Goal: Complete application form: Complete application form

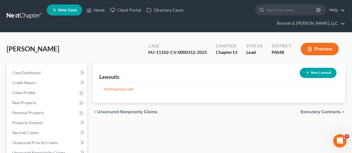
click at [325, 68] on button "New Lawsuit" at bounding box center [318, 73] width 37 height 10
select select "0"
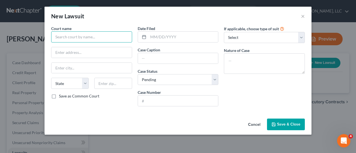
click at [85, 34] on input "text" at bounding box center [91, 36] width 81 height 11
click at [85, 34] on input "C" at bounding box center [91, 36] width 81 height 11
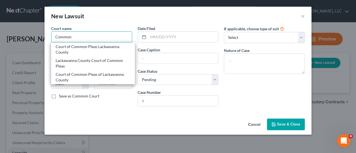
click at [84, 33] on input "Common" at bounding box center [91, 36] width 81 height 11
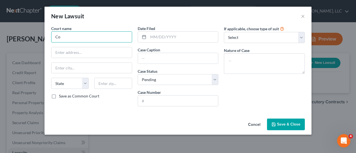
type input "C"
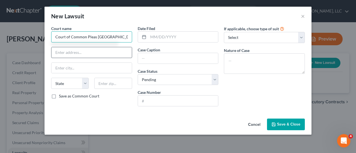
type input "Court of Common Pleas [GEOGRAPHIC_DATA]"
click at [75, 53] on input "text" at bounding box center [91, 52] width 80 height 11
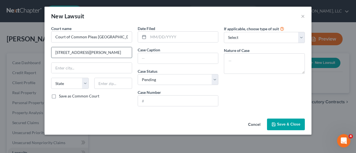
type input "[STREET_ADDRESS][PERSON_NAME]"
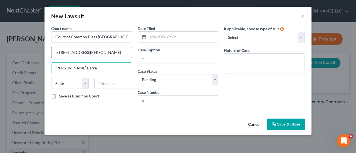
type input "[PERSON_NAME] Barre"
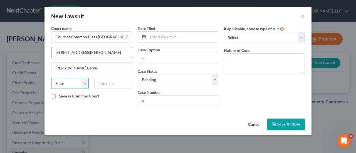
select select "39"
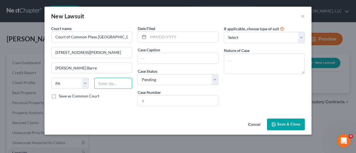
click at [114, 86] on input "text" at bounding box center [113, 83] width 38 height 11
type input "18702"
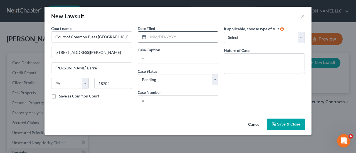
click at [173, 36] on input "text" at bounding box center [183, 37] width 70 height 11
type input "[DATE]"
click at [176, 57] on input "text" at bounding box center [178, 58] width 80 height 11
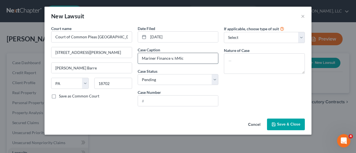
click at [175, 55] on input "Mariner Finance v. hMic" at bounding box center [178, 58] width 80 height 11
type input "Mariner Finance v. [PERSON_NAME]"
click at [156, 102] on input "text" at bounding box center [178, 101] width 80 height 11
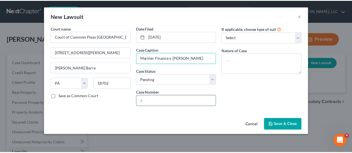
scroll to position [0, 0]
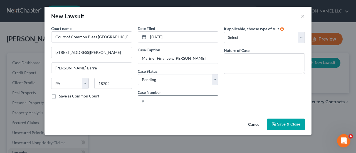
click at [156, 103] on input "text" at bounding box center [178, 101] width 80 height 11
type input "25-0312"
click at [257, 87] on div "If applicable, choose type of suit Select Repossession Garnishment Foreclosure …" at bounding box center [264, 68] width 87 height 85
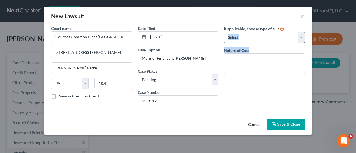
drag, startPoint x: 304, startPoint y: 85, endPoint x: 297, endPoint y: 38, distance: 48.0
click at [297, 38] on div "If applicable, choose type of suit Select Repossession Garnishment Foreclosure …" at bounding box center [264, 68] width 87 height 85
click at [297, 38] on select "Select Repossession Garnishment Foreclosure Attached, Seized, Or Levied Other" at bounding box center [264, 37] width 81 height 11
click at [258, 93] on div "If applicable, choose type of suit Select Repossession Garnishment Foreclosure …" at bounding box center [264, 68] width 87 height 85
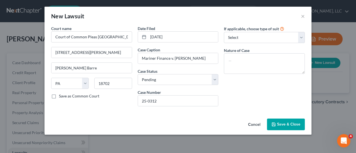
click at [285, 126] on span "Save & Close" at bounding box center [288, 124] width 23 height 5
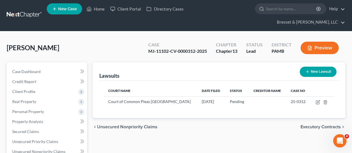
scroll to position [2, 0]
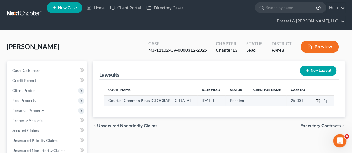
click at [317, 99] on icon "button" at bounding box center [318, 101] width 4 height 4
select select "39"
select select "0"
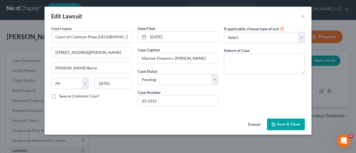
click at [265, 30] on label "If applicable, choose type of suit" at bounding box center [251, 29] width 55 height 6
click at [250, 37] on select "Select Repossession Garnishment Foreclosure Attached, Seized, Or Levied Other" at bounding box center [264, 37] width 81 height 11
click at [275, 28] on label "If applicable, choose type of suit" at bounding box center [251, 29] width 55 height 6
click at [283, 121] on button "Save & Close" at bounding box center [286, 125] width 38 height 12
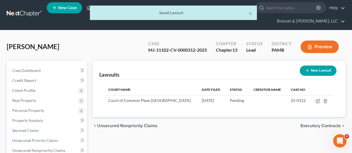
click at [320, 124] on span "Executory Contracts" at bounding box center [320, 126] width 40 height 4
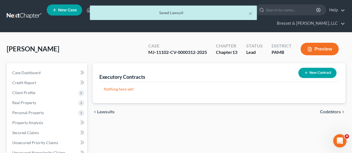
click at [336, 110] on span "Codebtors" at bounding box center [330, 112] width 21 height 4
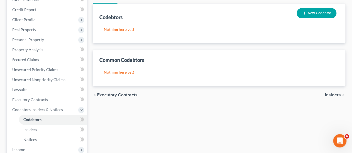
scroll to position [73, 0]
click at [329, 93] on span "Insiders" at bounding box center [333, 95] width 16 height 4
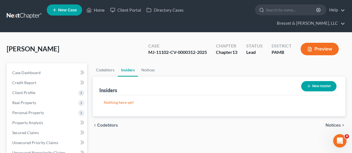
click at [336, 123] on span "Notices" at bounding box center [333, 125] width 15 height 4
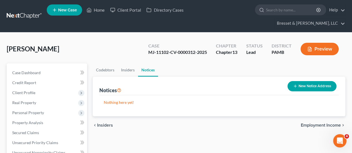
click at [334, 123] on span "Employment Income" at bounding box center [321, 125] width 40 height 4
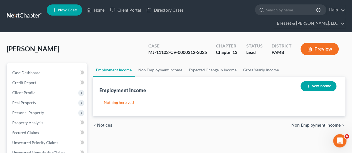
click at [305, 81] on button "New Income" at bounding box center [318, 86] width 36 height 10
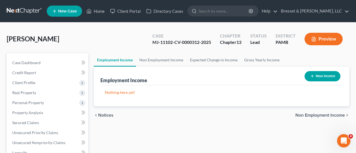
select select "0"
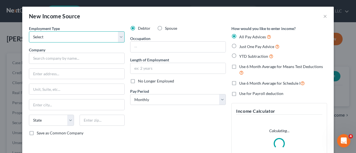
click at [70, 36] on select "Select Full or [DEMOGRAPHIC_DATA] Employment Self Employment" at bounding box center [77, 36] width 96 height 11
select select "0"
click at [29, 31] on select "Select Full or [DEMOGRAPHIC_DATA] Employment Self Employment" at bounding box center [77, 36] width 96 height 11
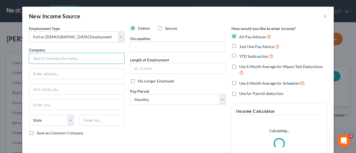
click at [58, 60] on input "text" at bounding box center [77, 58] width 96 height 11
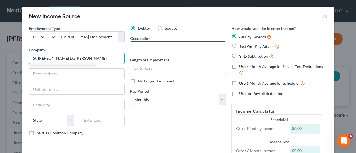
type input "St. [PERSON_NAME] De [PERSON_NAME]"
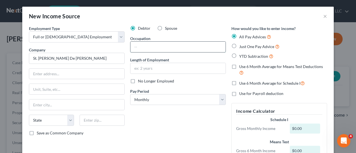
click at [149, 46] on input "text" at bounding box center [177, 47] width 95 height 11
type input "Director"
click at [82, 68] on div at bounding box center [77, 73] width 96 height 11
drag, startPoint x: 86, startPoint y: 58, endPoint x: 27, endPoint y: 59, distance: 58.7
click at [29, 59] on input "St. [PERSON_NAME] De [PERSON_NAME]" at bounding box center [77, 58] width 96 height 11
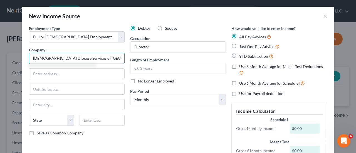
type input "[DEMOGRAPHIC_DATA] Diocese Services of [GEOGRAPHIC_DATA]"
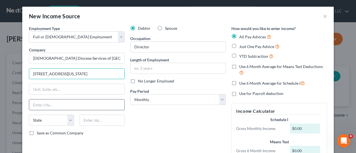
type input "[STREET_ADDRESS][US_STATE]"
click at [51, 104] on input "text" at bounding box center [76, 105] width 95 height 11
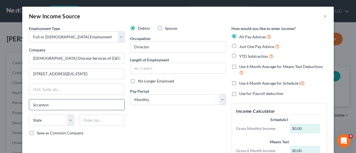
type input "Scranton"
select select "39"
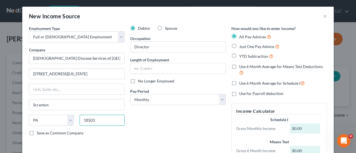
type input "18503"
click at [162, 135] on div "Debtor Spouse Occupation Director Length of Employment No Longer Employed Pay P…" at bounding box center [177, 102] width 101 height 152
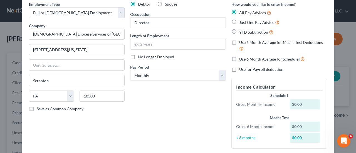
scroll to position [24, 0]
click at [173, 74] on select "Select Monthly Twice Monthly Every Other Week Weekly" at bounding box center [178, 75] width 96 height 11
select select "2"
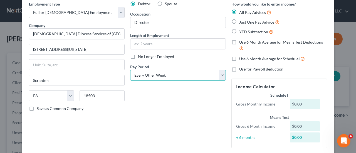
click at [130, 70] on select "Select Monthly Twice Monthly Every Other Week Weekly" at bounding box center [178, 75] width 96 height 11
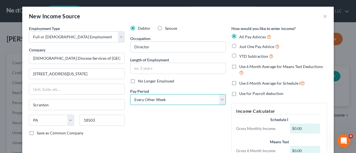
scroll to position [0, 0]
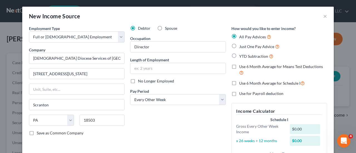
click at [239, 46] on label "Just One Pay Advice" at bounding box center [259, 46] width 40 height 6
click at [242, 46] on input "Just One Pay Advice" at bounding box center [244, 45] width 4 height 4
radio input "true"
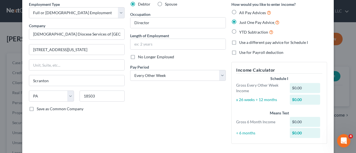
scroll to position [26, 0]
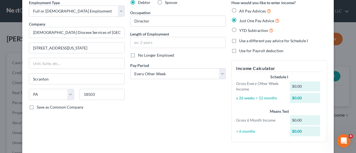
click at [300, 87] on div "$0.00" at bounding box center [305, 87] width 31 height 10
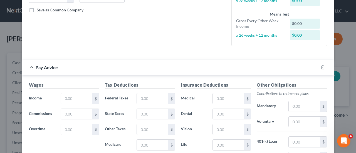
scroll to position [124, 0]
click at [80, 100] on input "text" at bounding box center [76, 98] width 31 height 11
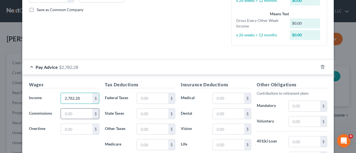
type input "2,782.28"
click at [71, 113] on input "text" at bounding box center [76, 114] width 31 height 11
click at [153, 95] on input "text" at bounding box center [152, 98] width 31 height 11
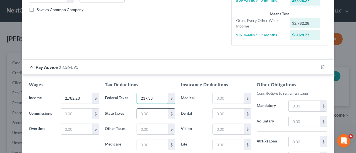
type input "217.38"
click at [152, 113] on input "text" at bounding box center [152, 114] width 31 height 11
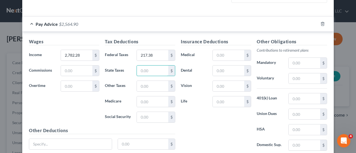
scroll to position [167, 0]
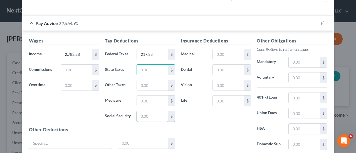
click at [148, 117] on input "text" at bounding box center [152, 116] width 31 height 11
type input "169.33"
click at [226, 55] on input "text" at bounding box center [228, 54] width 31 height 11
click at [147, 65] on input "text" at bounding box center [152, 70] width 31 height 11
type input "83.84"
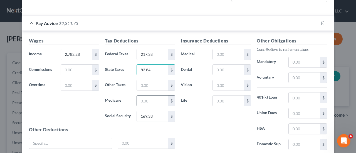
click at [146, 100] on input "text" at bounding box center [152, 101] width 31 height 11
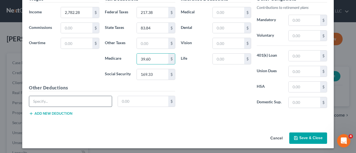
type input "39.60"
click at [62, 98] on input "text" at bounding box center [70, 101] width 83 height 11
click at [51, 101] on input "state witholding tax" at bounding box center [70, 101] width 83 height 11
click at [32, 100] on input "state withholding tax" at bounding box center [70, 101] width 83 height 11
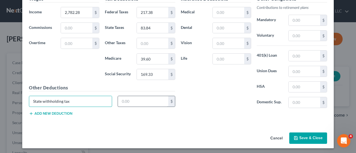
type input "State withholding tax"
click at [133, 98] on input "text" at bounding box center [143, 101] width 51 height 11
click at [132, 100] on input "text" at bounding box center [143, 101] width 51 height 11
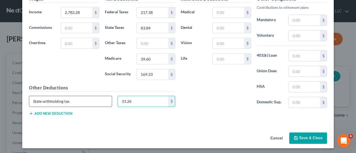
type input "31.26"
click at [77, 98] on input "State withholding tax" at bounding box center [70, 101] width 83 height 11
type input "S"
type input "City/Municipal Tax"
click at [50, 112] on button "Add new deduction" at bounding box center [50, 114] width 43 height 4
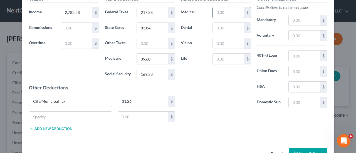
click at [221, 14] on input "text" at bounding box center [228, 12] width 31 height 11
type input "56.25"
click at [53, 115] on input "text" at bounding box center [70, 117] width 83 height 11
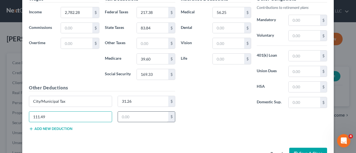
type input "111.49"
click at [130, 115] on input "text" at bounding box center [143, 117] width 51 height 11
type input "111.49"
click at [55, 114] on input "111.49" at bounding box center [70, 117] width 83 height 11
type input "1"
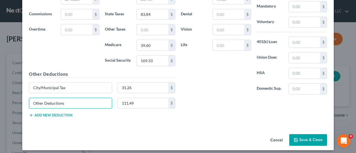
scroll to position [225, 0]
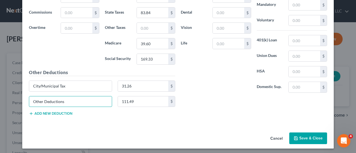
type input "Other Deductions"
click at [308, 135] on button "Save & Close" at bounding box center [308, 139] width 38 height 12
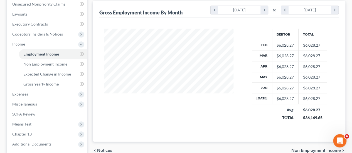
scroll to position [154, 0]
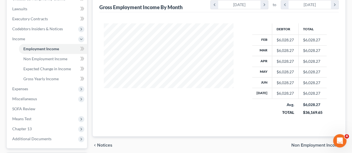
click at [310, 143] on span "Non Employment Income" at bounding box center [316, 145] width 50 height 4
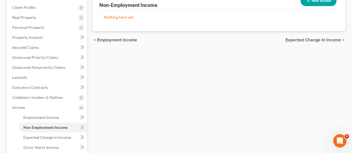
scroll to position [86, 0]
click at [321, 38] on span "Expected Change in Income" at bounding box center [312, 40] width 55 height 4
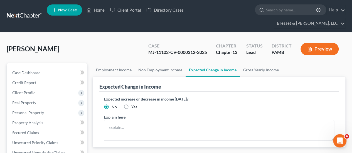
click at [319, 153] on span "Gross Yearly Income" at bounding box center [320, 156] width 41 height 4
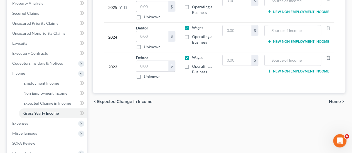
scroll to position [120, 0]
click at [340, 99] on span "Home" at bounding box center [335, 101] width 12 height 4
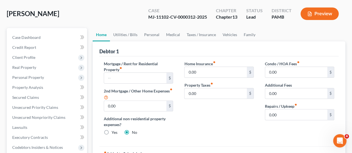
scroll to position [35, 0]
click at [125, 73] on input "text" at bounding box center [135, 78] width 62 height 11
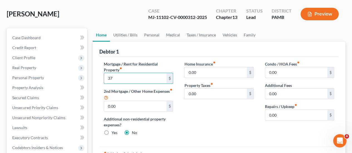
type input "3"
type input "875.00"
click at [206, 67] on input "0.00" at bounding box center [215, 72] width 62 height 11
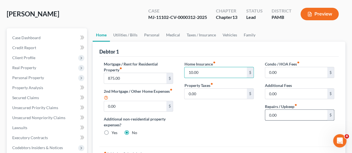
type input "10.00"
click at [280, 110] on input "0.00" at bounding box center [296, 115] width 62 height 11
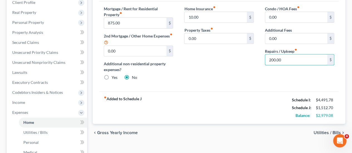
scroll to position [94, 0]
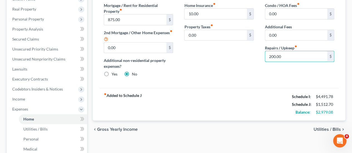
type input "200.00"
click at [321, 127] on span "Utilities / Bills" at bounding box center [327, 129] width 27 height 4
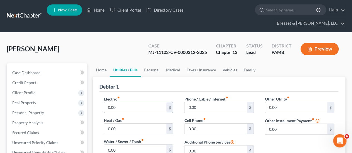
click at [146, 102] on input "0.00" at bounding box center [135, 107] width 62 height 11
click at [125, 124] on input "0.00" at bounding box center [135, 129] width 62 height 11
click at [132, 102] on input "250.00" at bounding box center [135, 107] width 62 height 11
type input "310.00"
click at [128, 145] on input "0.00" at bounding box center [135, 150] width 62 height 11
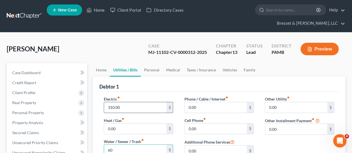
type input "60"
click at [130, 102] on input "310.00" at bounding box center [135, 107] width 62 height 11
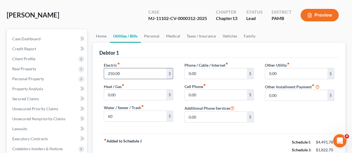
scroll to position [35, 0]
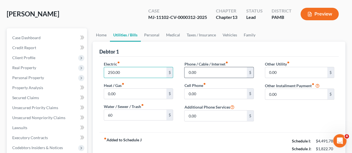
type input "250.00"
click at [231, 67] on input "0.00" at bounding box center [215, 72] width 62 height 11
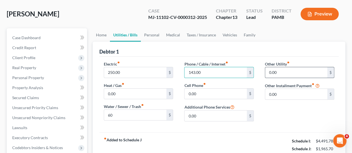
type input "143.00"
click at [286, 67] on input "0.00" at bounding box center [296, 72] width 62 height 11
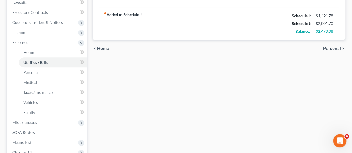
scroll to position [162, 0]
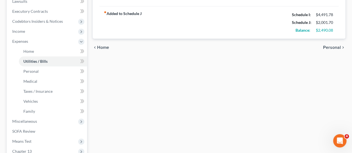
type input "36.00"
click at [335, 45] on span "Personal" at bounding box center [332, 47] width 18 height 4
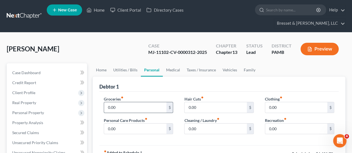
click at [124, 102] on input "0.00" at bounding box center [135, 107] width 62 height 11
type input "500.00"
click at [223, 124] on input "0.00" at bounding box center [215, 129] width 62 height 11
type input "100.00"
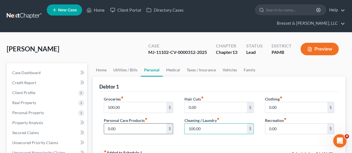
click at [146, 124] on input "0.00" at bounding box center [135, 129] width 62 height 11
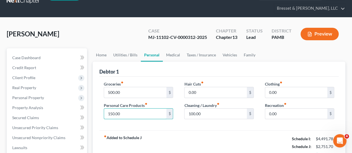
scroll to position [15, 0]
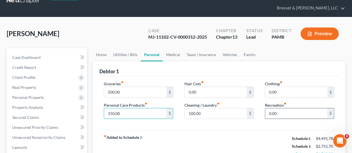
type input "150.00"
click at [289, 109] on input "0.00" at bounding box center [296, 114] width 62 height 11
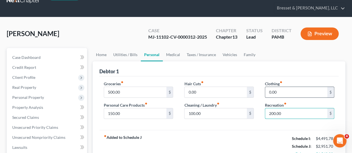
type input "200.00"
click at [283, 87] on input "0.00" at bounding box center [296, 92] width 62 height 11
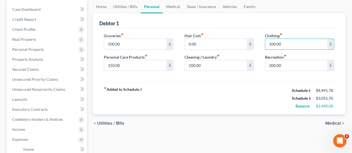
scroll to position [64, 0]
type input "100.00"
click at [335, 121] on span "Medical" at bounding box center [333, 123] width 16 height 4
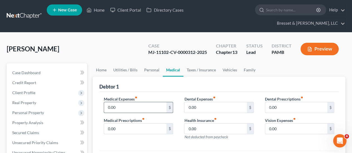
click at [126, 102] on input "0.00" at bounding box center [135, 107] width 62 height 11
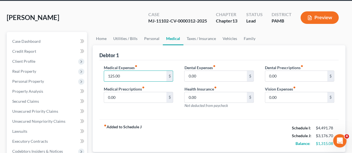
scroll to position [32, 0]
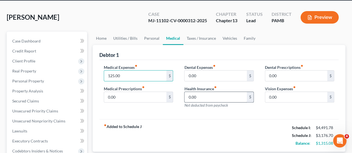
type input "125.00"
click at [209, 92] on input "0.00" at bounding box center [215, 97] width 62 height 11
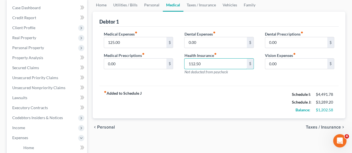
scroll to position [66, 0]
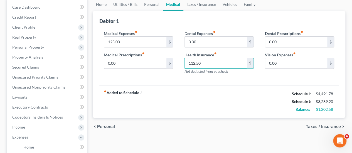
type input "112.50"
click at [110, 125] on span "Personal" at bounding box center [106, 127] width 18 height 4
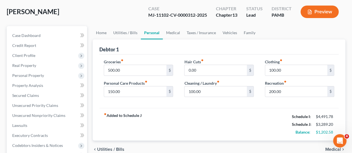
scroll to position [41, 0]
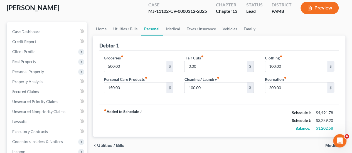
click at [121, 109] on strong "fiber_manual_record Added to Schedule J" at bounding box center [123, 120] width 38 height 23
click at [115, 144] on span "Utilities / Bills" at bounding box center [110, 146] width 27 height 4
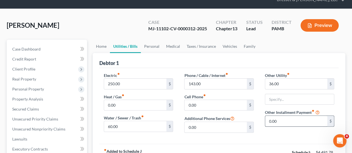
scroll to position [27, 0]
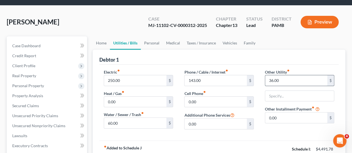
click at [283, 75] on input "36.00" at bounding box center [296, 80] width 62 height 11
type input "105.00"
click at [287, 91] on input "text" at bounding box center [299, 96] width 69 height 11
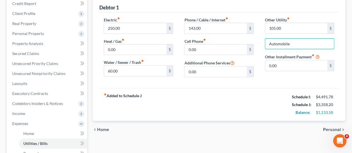
scroll to position [71, 0]
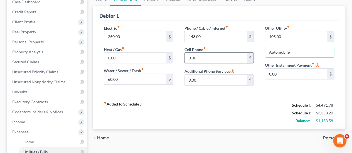
type input "Automobile"
click at [196, 53] on input "0.00" at bounding box center [215, 58] width 62 height 11
type input "36.00"
click at [337, 136] on span "Personal" at bounding box center [332, 138] width 18 height 4
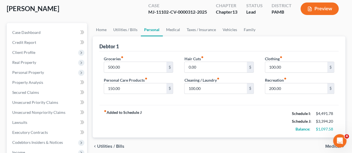
scroll to position [41, 0]
click at [327, 144] on span "Medical" at bounding box center [333, 146] width 16 height 4
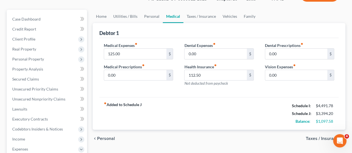
scroll to position [55, 0]
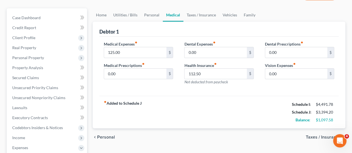
click at [330, 135] on span "Taxes / Insurance" at bounding box center [323, 137] width 35 height 4
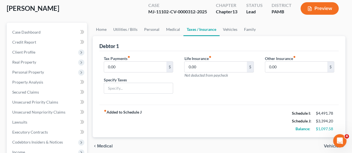
scroll to position [46, 0]
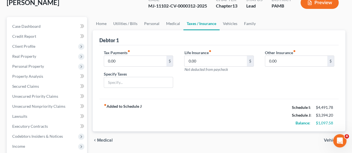
click at [330, 138] on span "Vehicles" at bounding box center [332, 140] width 17 height 4
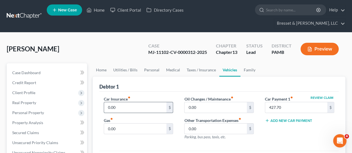
click at [121, 102] on input "0.00" at bounding box center [135, 107] width 62 height 11
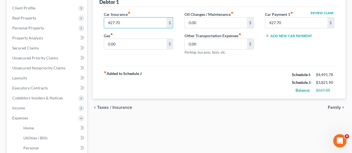
scroll to position [85, 0]
type input "427.70"
click at [336, 105] on span "Family" at bounding box center [334, 107] width 13 height 4
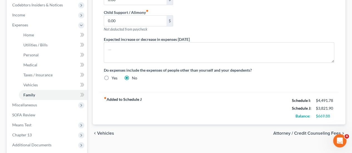
scroll to position [178, 0]
click at [325, 131] on span "Attorney / Credit Counseling Fees" at bounding box center [307, 133] width 68 height 4
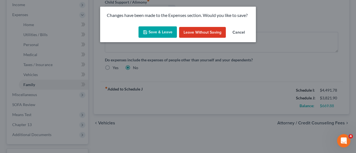
click at [155, 33] on button "Save & Leave" at bounding box center [158, 32] width 38 height 12
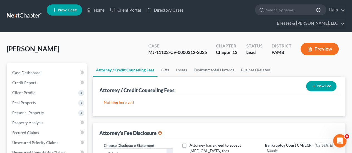
click at [332, 43] on button "Preview" at bounding box center [319, 49] width 38 height 13
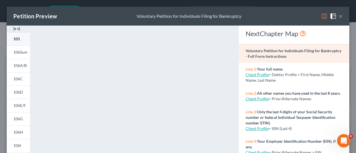
click at [19, 38] on span "101" at bounding box center [16, 38] width 7 height 5
drag, startPoint x: 19, startPoint y: 38, endPoint x: 15, endPoint y: 54, distance: 16.7
click at [15, 54] on span "106Sum" at bounding box center [20, 52] width 14 height 5
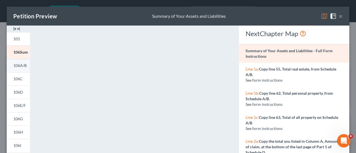
click at [21, 65] on span "106A/B" at bounding box center [19, 65] width 13 height 5
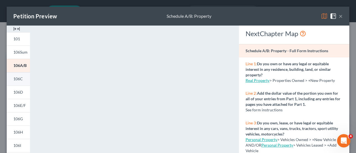
click at [20, 81] on link "106C" at bounding box center [18, 78] width 23 height 13
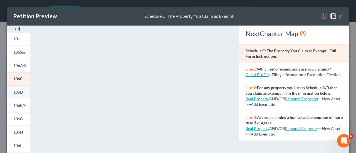
click at [23, 95] on link "106D" at bounding box center [18, 92] width 23 height 13
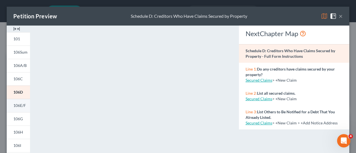
click at [23, 104] on span "106E/F" at bounding box center [19, 105] width 13 height 5
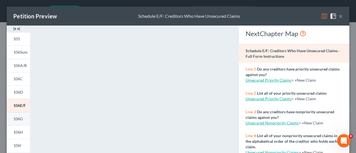
click at [18, 120] on span "106G" at bounding box center [17, 119] width 9 height 5
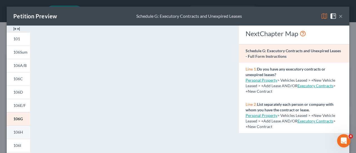
click at [24, 136] on link "106H" at bounding box center [18, 132] width 23 height 13
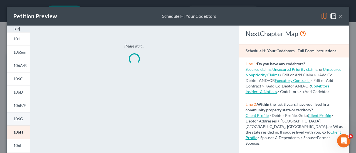
click at [15, 118] on span "106G" at bounding box center [17, 119] width 9 height 5
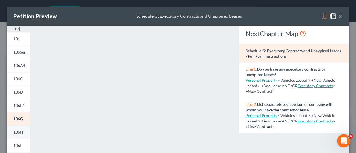
click at [27, 131] on link "106H" at bounding box center [18, 132] width 23 height 13
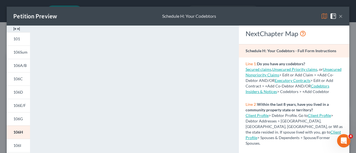
drag, startPoint x: 22, startPoint y: 144, endPoint x: 31, endPoint y: 139, distance: 9.8
click at [22, 144] on link "106I" at bounding box center [18, 145] width 23 height 13
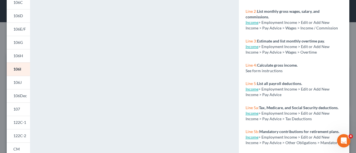
scroll to position [77, 0]
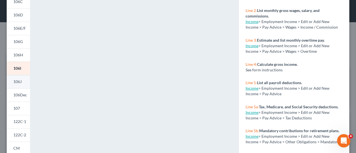
click at [23, 83] on link "106J" at bounding box center [18, 81] width 23 height 13
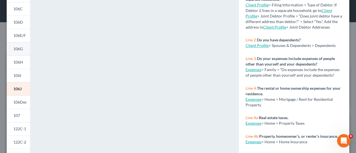
scroll to position [70, 0]
click at [15, 104] on link "106Dec" at bounding box center [18, 101] width 23 height 13
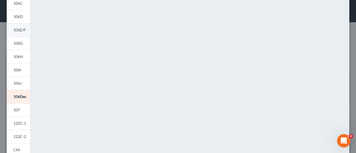
scroll to position [76, 0]
click at [16, 109] on span "107" at bounding box center [16, 109] width 7 height 5
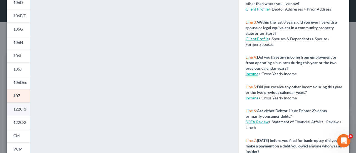
scroll to position [90, 0]
click at [15, 110] on span "122C-1" at bounding box center [19, 109] width 13 height 5
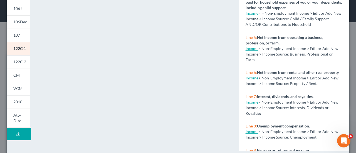
scroll to position [151, 0]
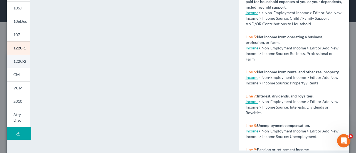
click at [21, 59] on span "122C-2" at bounding box center [19, 61] width 13 height 5
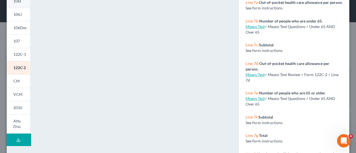
scroll to position [145, 0]
click at [16, 81] on span "CM" at bounding box center [16, 80] width 6 height 5
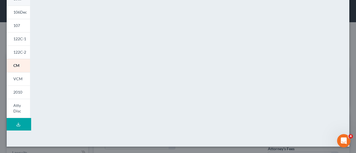
scroll to position [160, 0]
click at [20, 77] on span "VCM" at bounding box center [17, 79] width 9 height 5
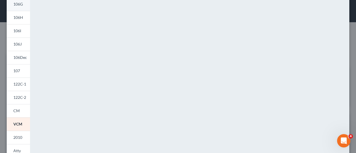
scroll to position [115, 0]
click at [16, 134] on link "2010" at bounding box center [18, 137] width 23 height 13
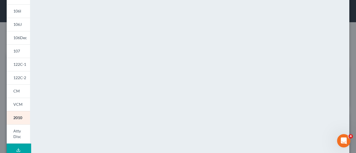
scroll to position [160, 0]
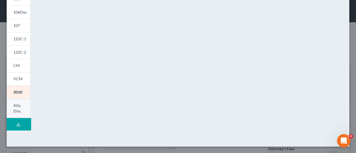
click at [21, 105] on link "Atty Disc" at bounding box center [18, 108] width 23 height 19
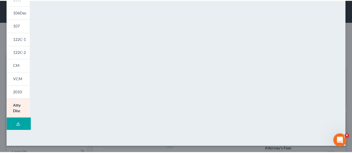
scroll to position [0, 0]
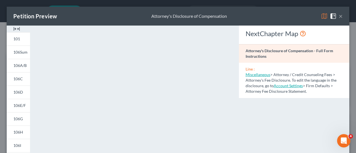
click at [339, 15] on button "×" at bounding box center [341, 16] width 4 height 7
